Goal: Information Seeking & Learning: Find specific fact

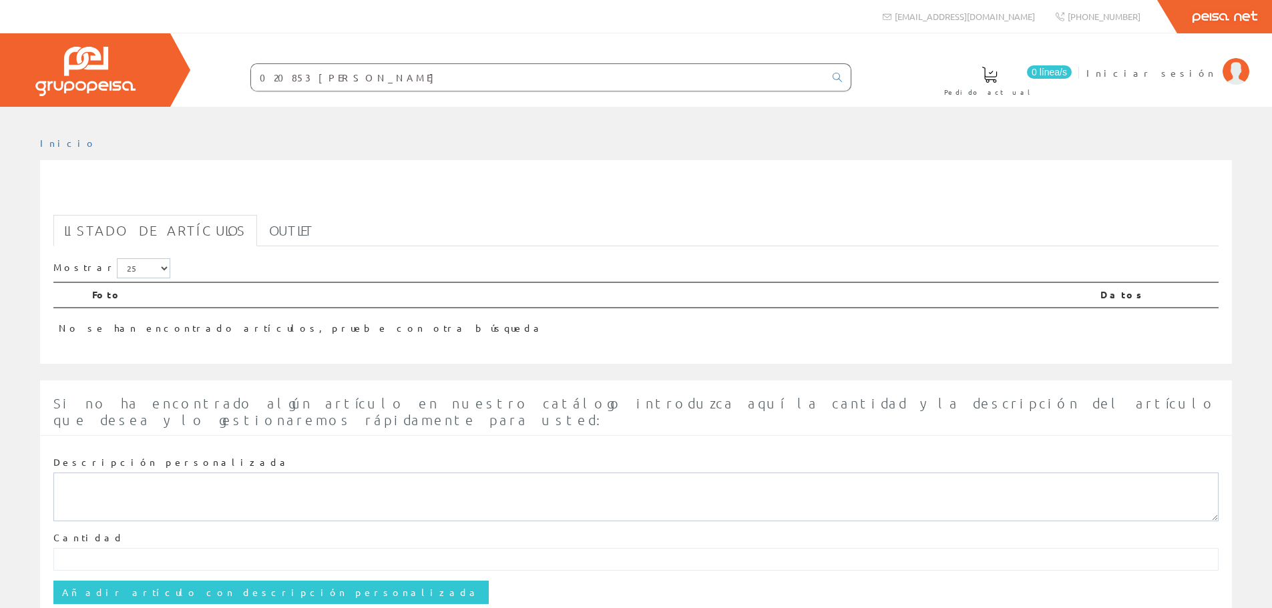
drag, startPoint x: 355, startPoint y: 69, endPoint x: 91, endPoint y: 86, distance: 264.3
click at [91, 86] on div "0 línea/s Pedido actual Iniciar sesión" at bounding box center [636, 69] width 1272 height 73
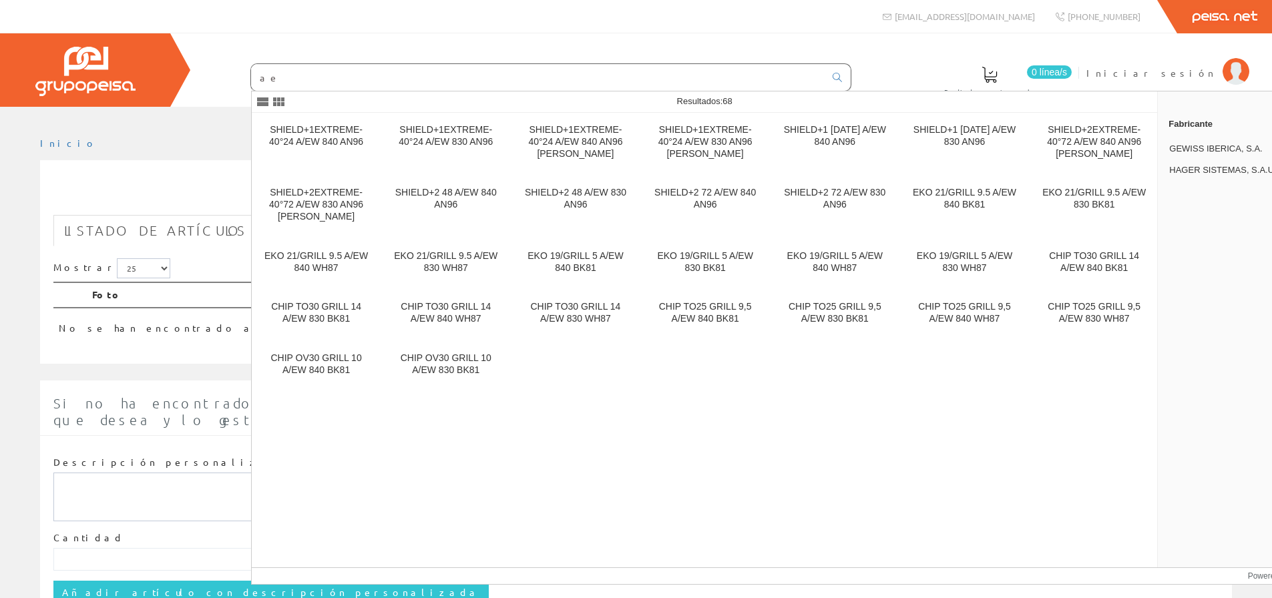
type input "a"
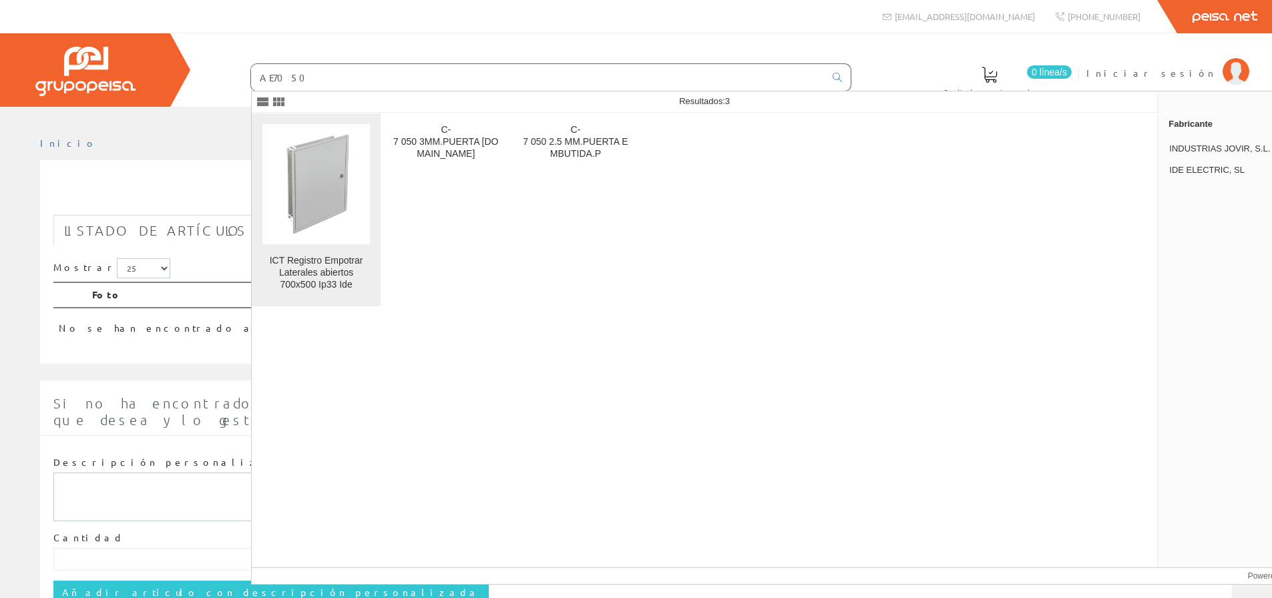
type input "AE7050"
click at [339, 262] on div "ICT Registro Empotrar Laterales abiertos 700x500 Ip33 Ide" at bounding box center [316, 273] width 108 height 36
